Goal: Check status: Check status

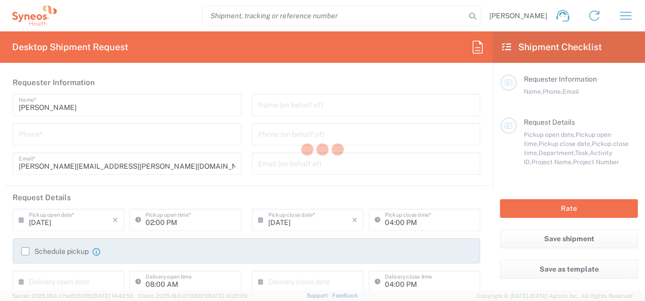
type input "8000"
type input "[US_STATE]"
type input "[GEOGRAPHIC_DATA]"
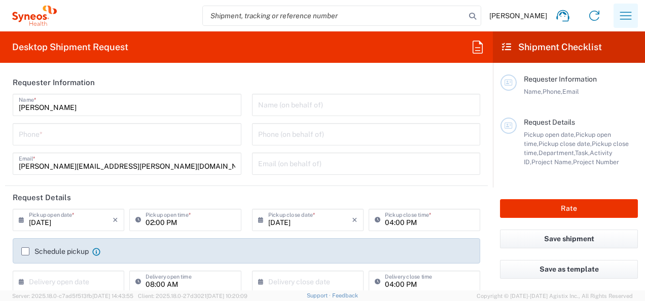
type input "Syneos Health, LLC-[GEOGRAPHIC_DATA] [GEOGRAPHIC_DATA] [GEOGRAPHIC_DATA]"
click at [627, 12] on icon "button" at bounding box center [625, 16] width 16 height 16
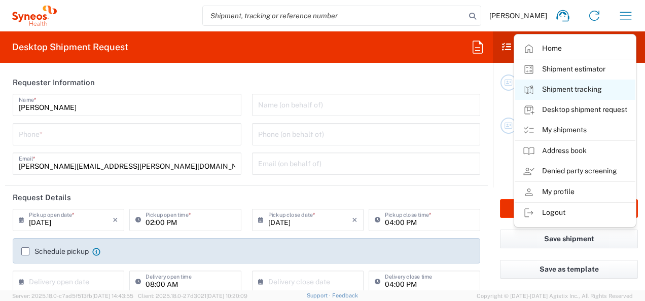
click at [567, 84] on link "Shipment tracking" at bounding box center [574, 90] width 121 height 20
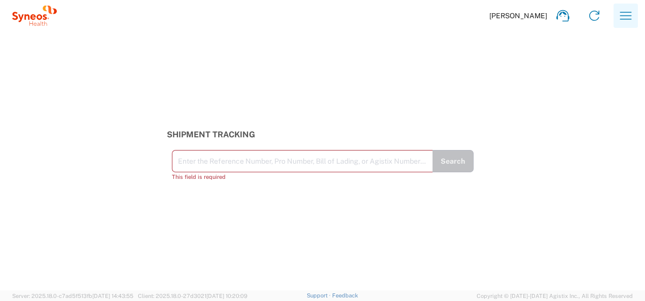
click at [634, 12] on button "button" at bounding box center [625, 16] width 24 height 24
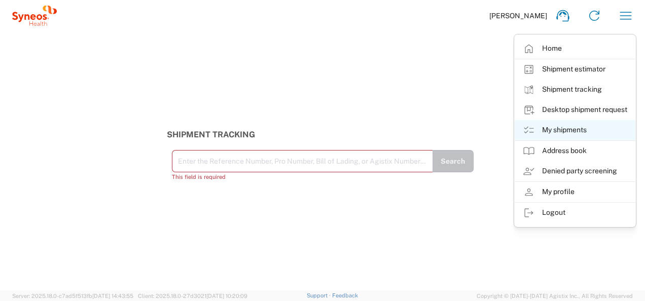
click at [582, 130] on link "My shipments" at bounding box center [574, 130] width 121 height 20
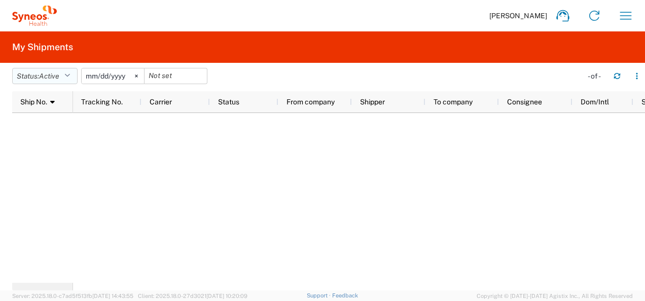
click at [70, 73] on icon "button" at bounding box center [67, 75] width 6 height 7
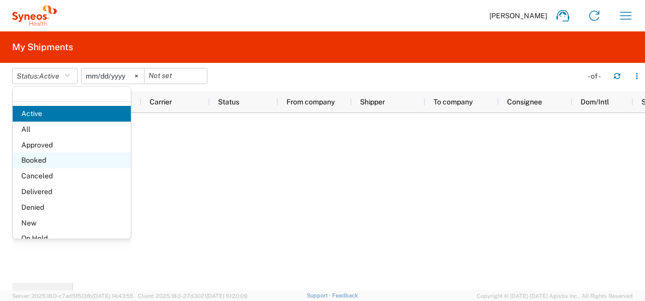
click at [40, 157] on span "Booked" at bounding box center [72, 161] width 118 height 16
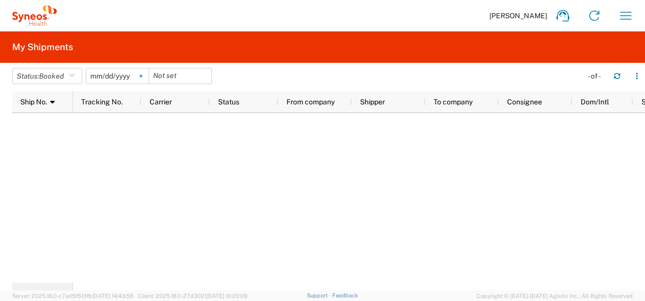
click at [142, 75] on svg-icon at bounding box center [140, 75] width 15 height 15
click at [621, 15] on icon "button" at bounding box center [625, 16] width 16 height 16
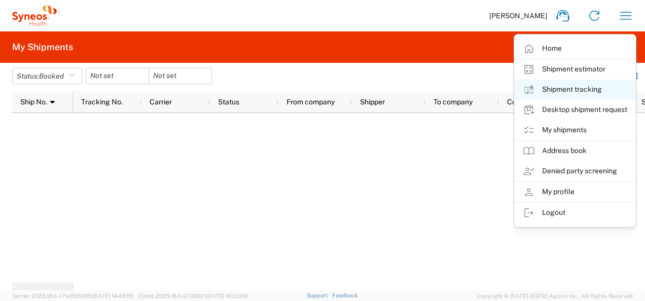
click at [564, 90] on link "Shipment tracking" at bounding box center [574, 90] width 121 height 20
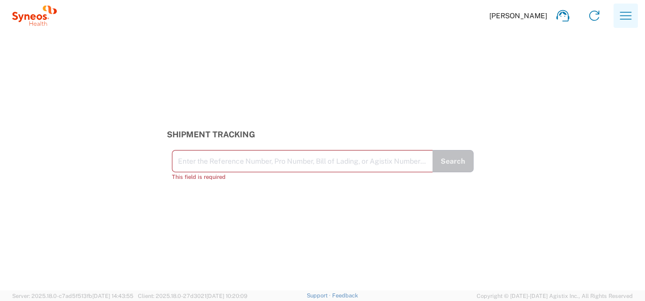
click at [625, 18] on icon "button" at bounding box center [625, 16] width 16 height 16
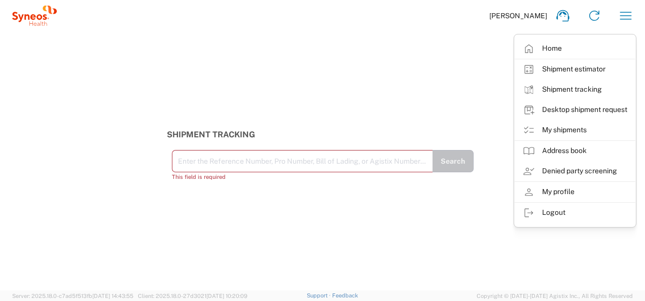
click at [560, 49] on link "Home" at bounding box center [574, 49] width 121 height 20
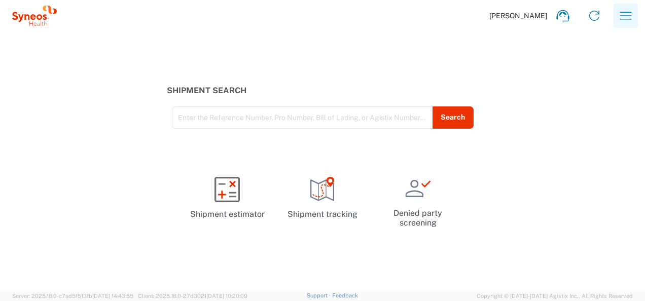
click at [624, 13] on icon "button" at bounding box center [626, 16] width 12 height 8
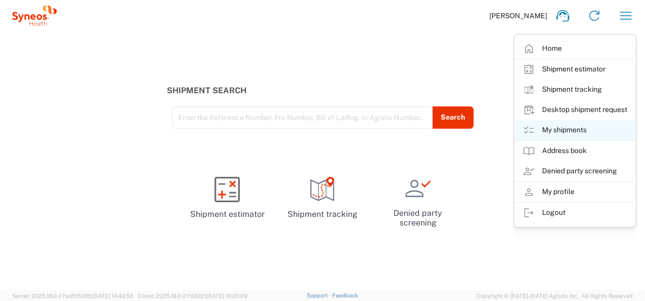
click at [567, 132] on link "My shipments" at bounding box center [574, 130] width 121 height 20
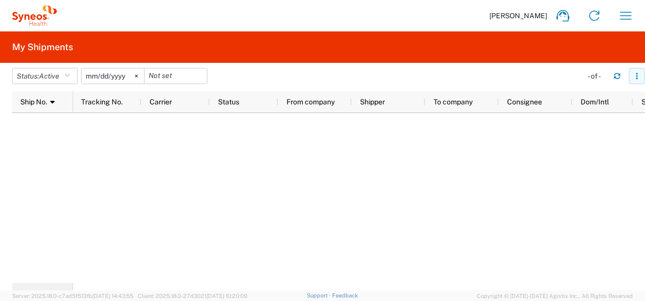
click at [636, 76] on icon "button" at bounding box center [636, 76] width 2 height 2
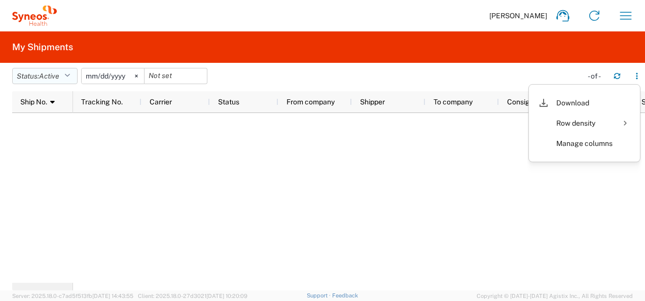
click at [70, 74] on icon "button" at bounding box center [67, 75] width 6 height 7
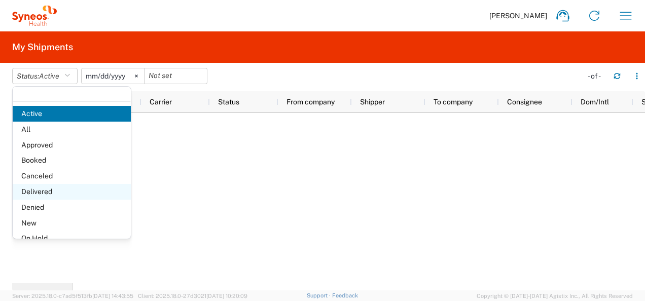
click at [46, 191] on span "Delivered" at bounding box center [72, 192] width 118 height 16
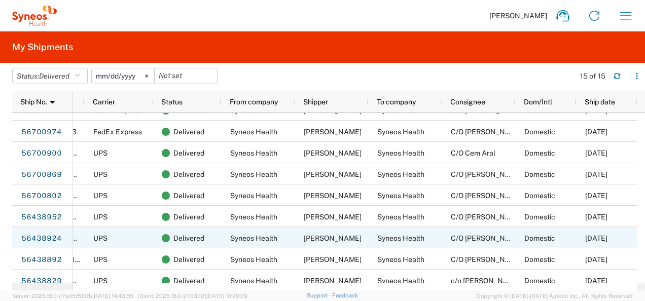
scroll to position [60, 0]
